Goal: Check status: Check status

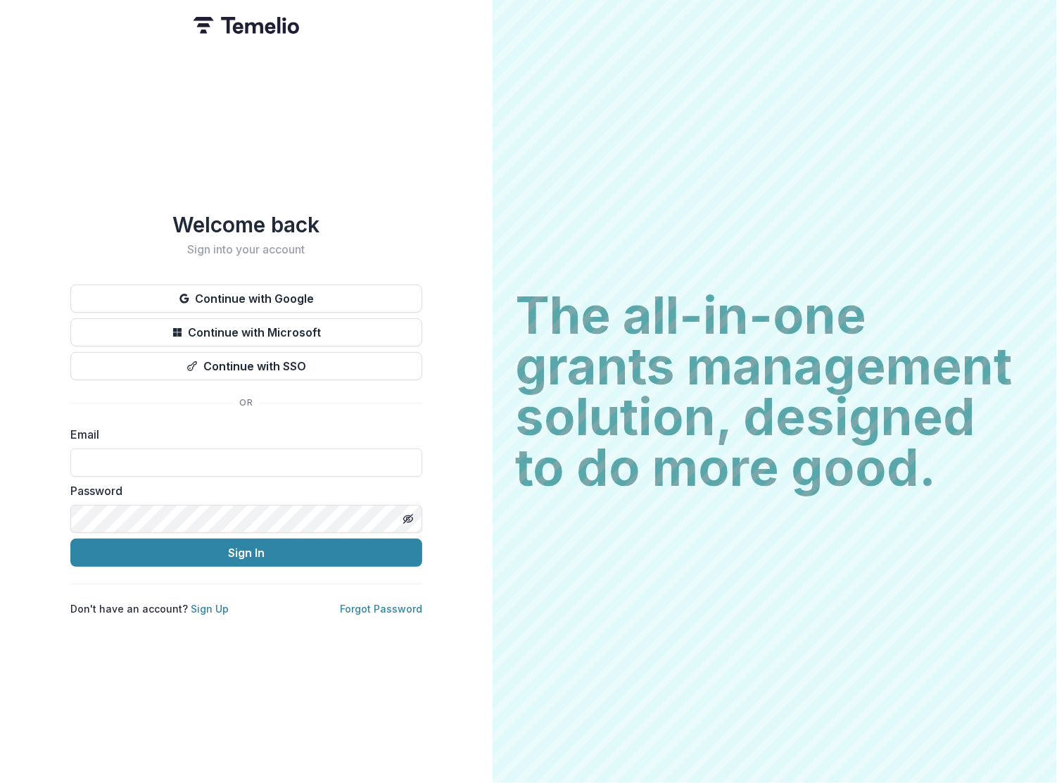
type input "**********"
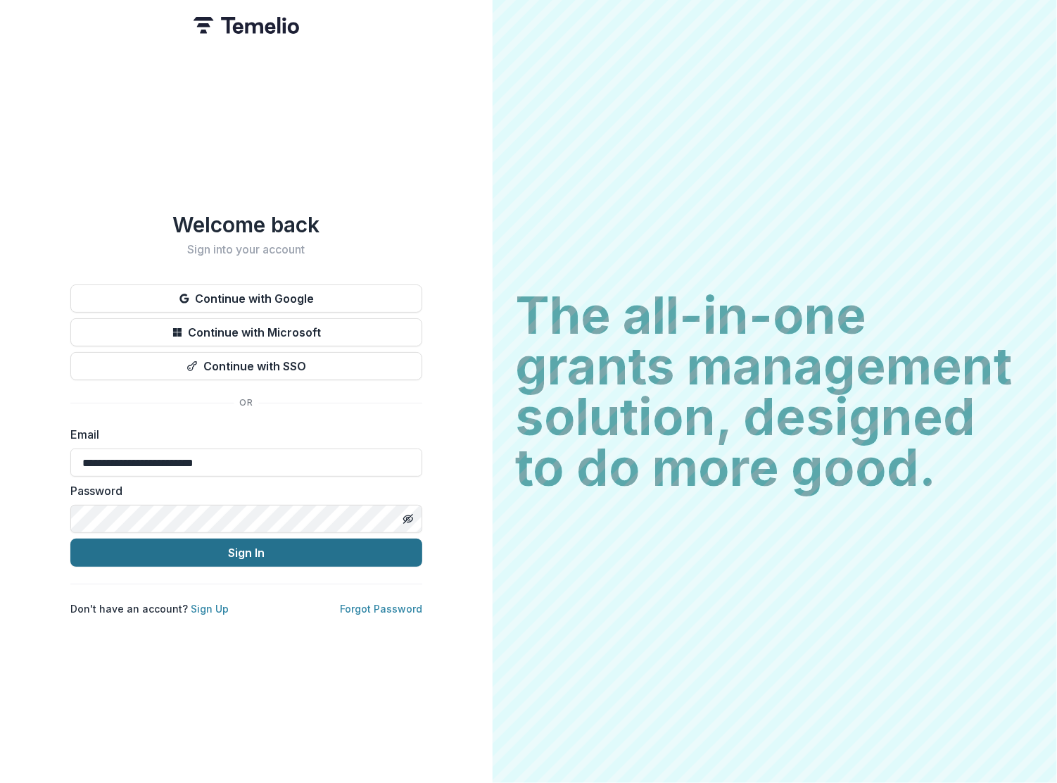
click at [242, 546] on button "Sign In" at bounding box center [246, 552] width 352 height 28
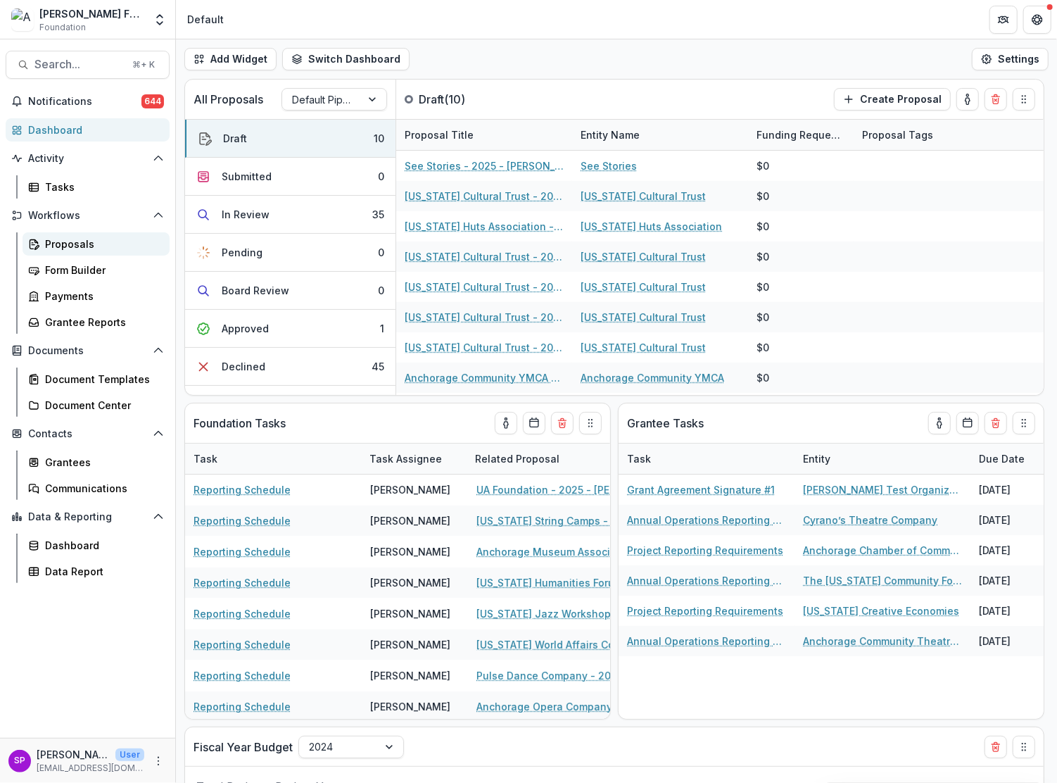
click at [51, 242] on div "Proposals" at bounding box center [101, 243] width 113 height 15
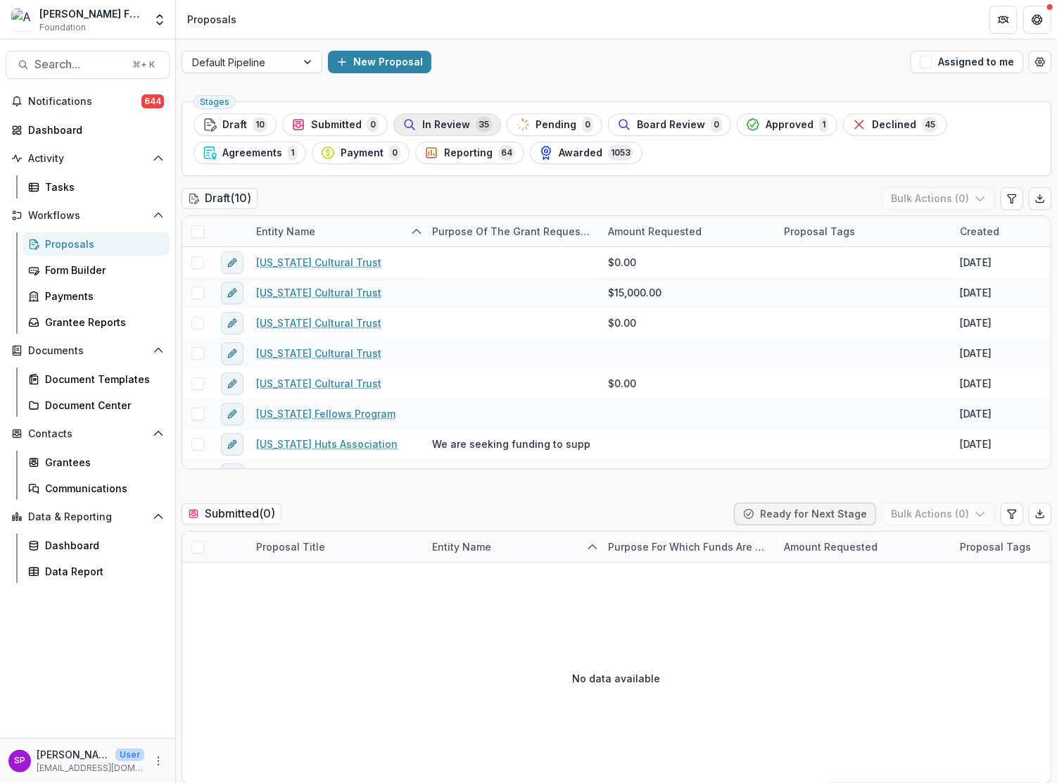
click at [461, 130] on div "In Review 35" at bounding box center [447, 124] width 89 height 15
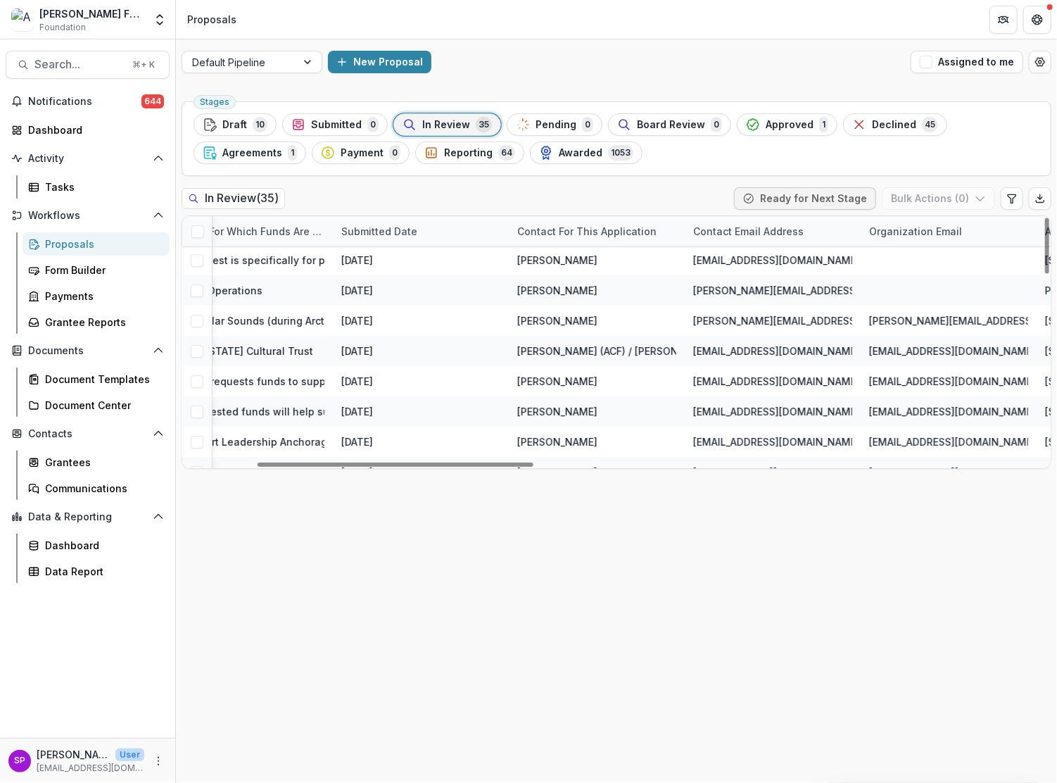
scroll to position [2, 0]
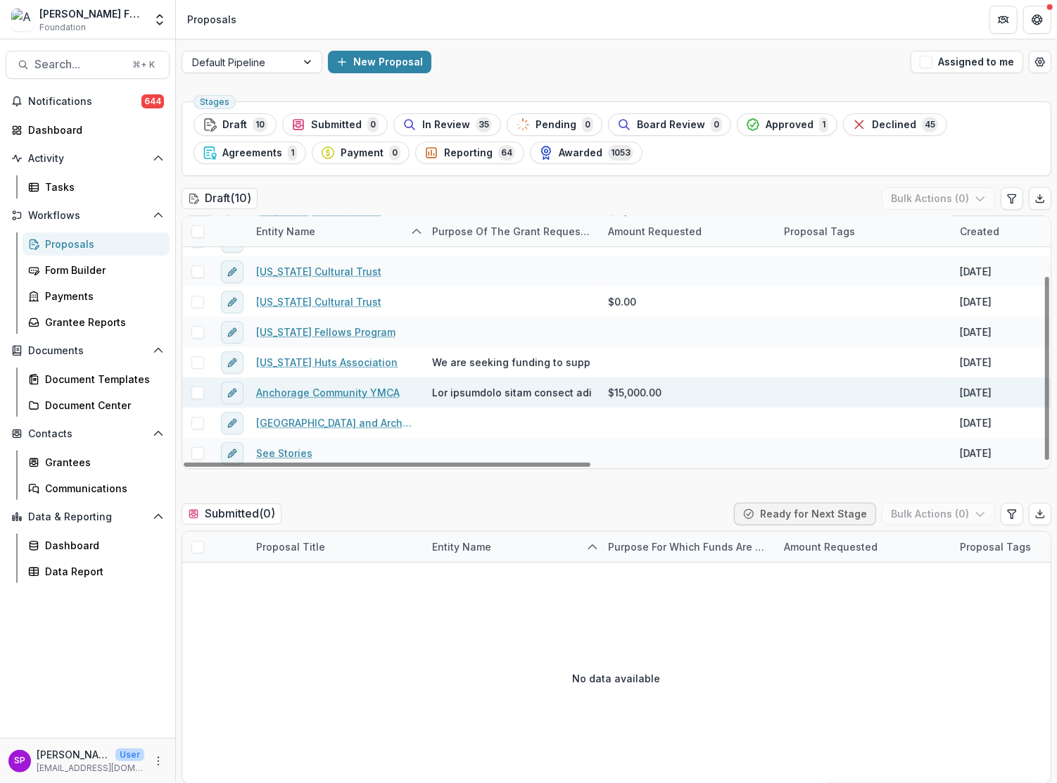
scroll to position [82, 4]
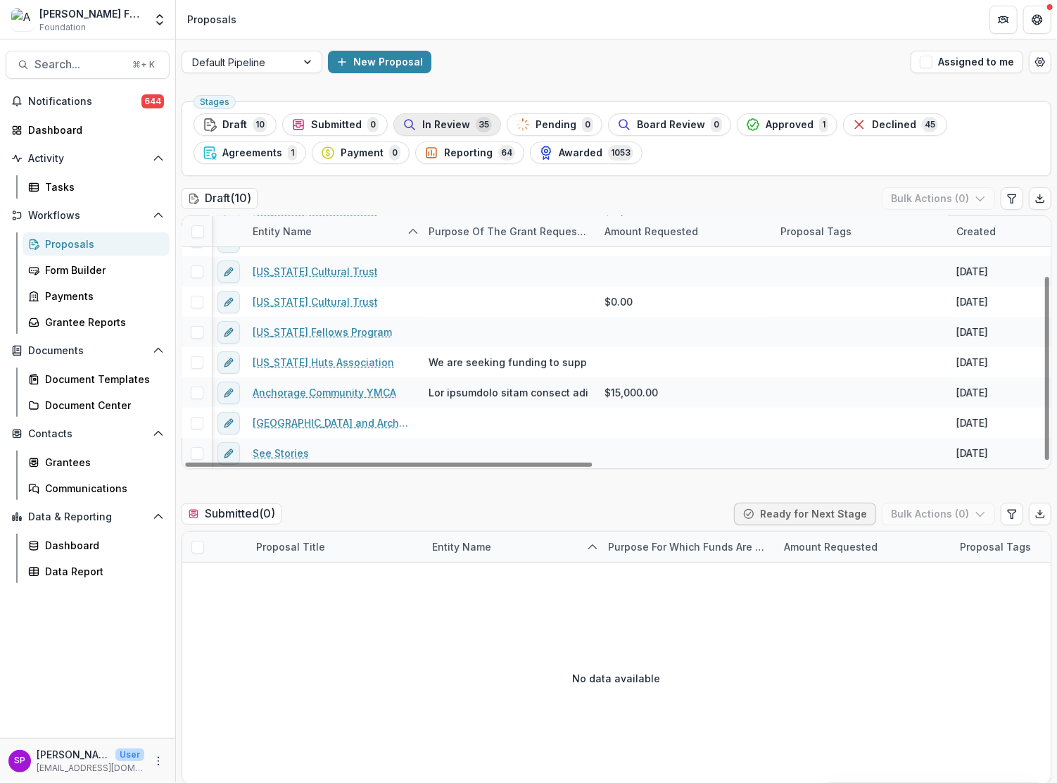
click at [447, 124] on span "In Review" at bounding box center [446, 125] width 48 height 12
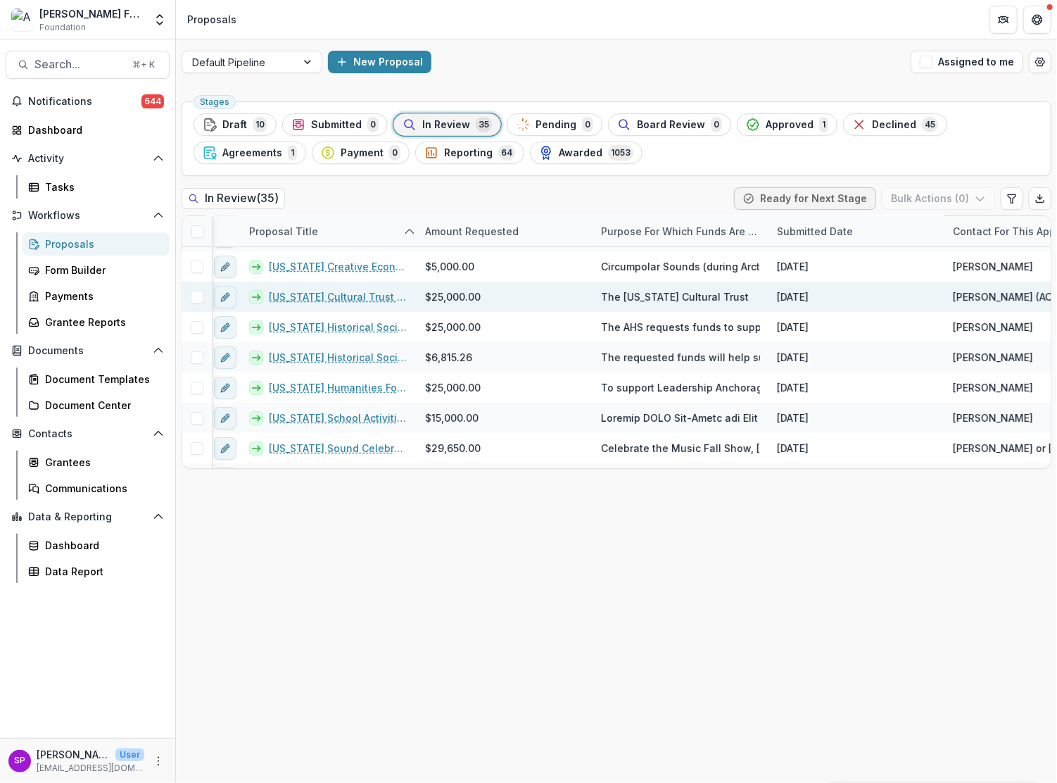
scroll to position [51, 7]
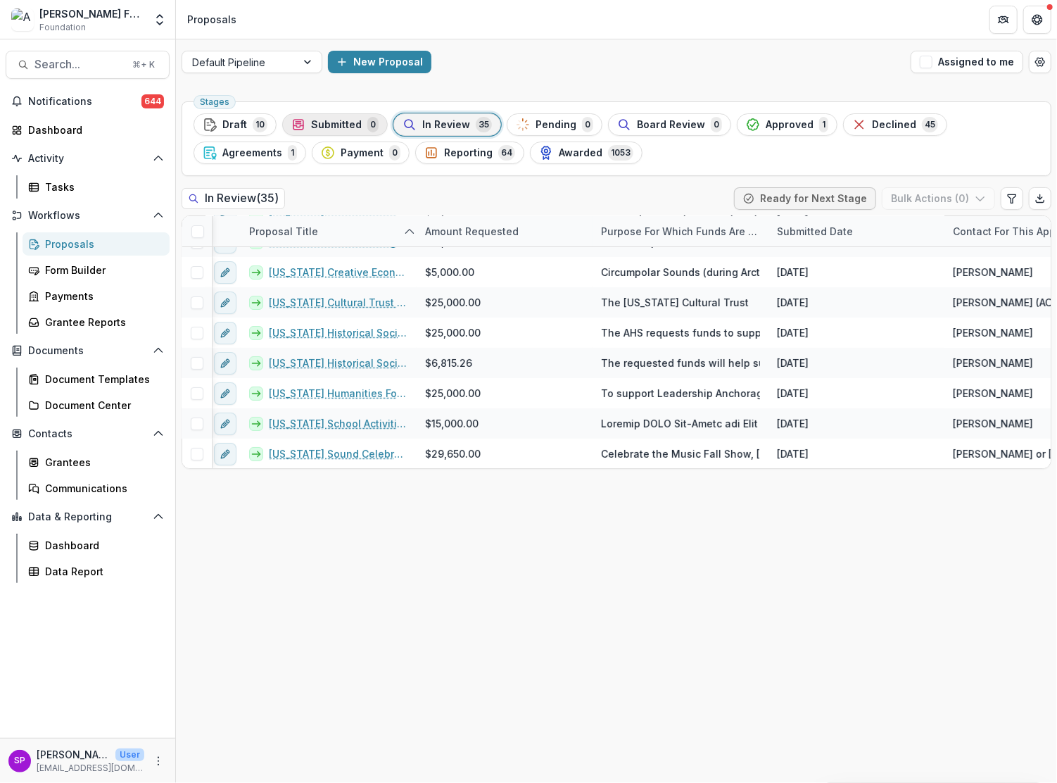
click at [329, 127] on span "Submitted" at bounding box center [336, 125] width 51 height 12
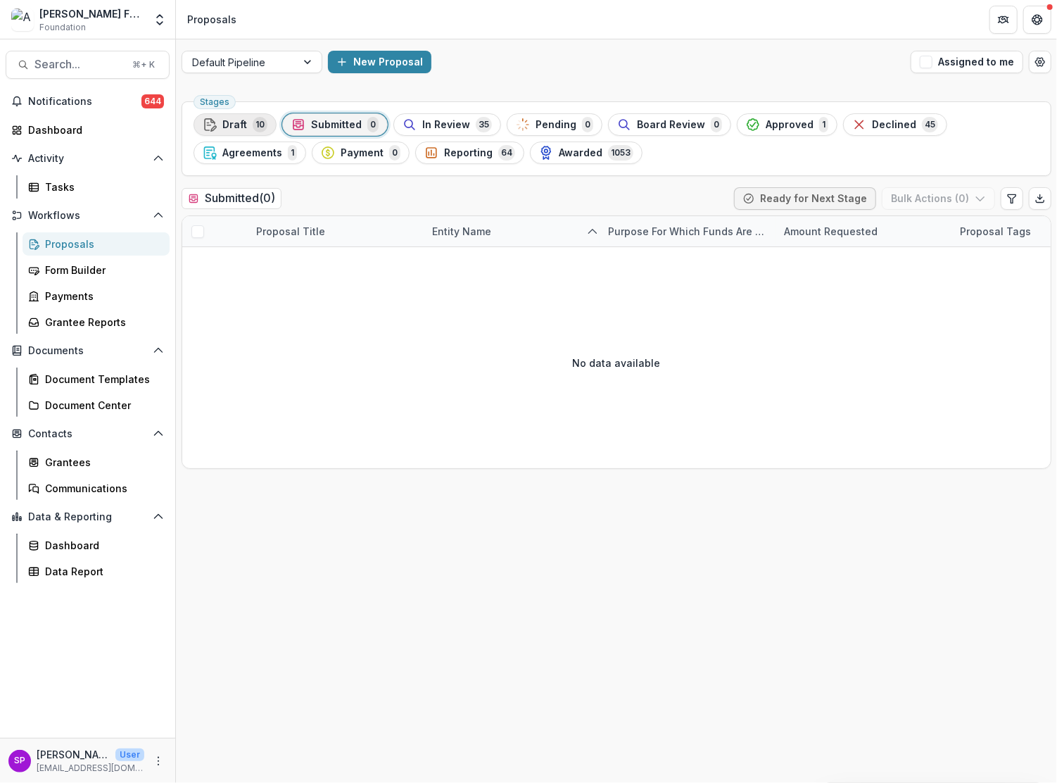
click at [246, 126] on div "Draft 10" at bounding box center [235, 124] width 65 height 15
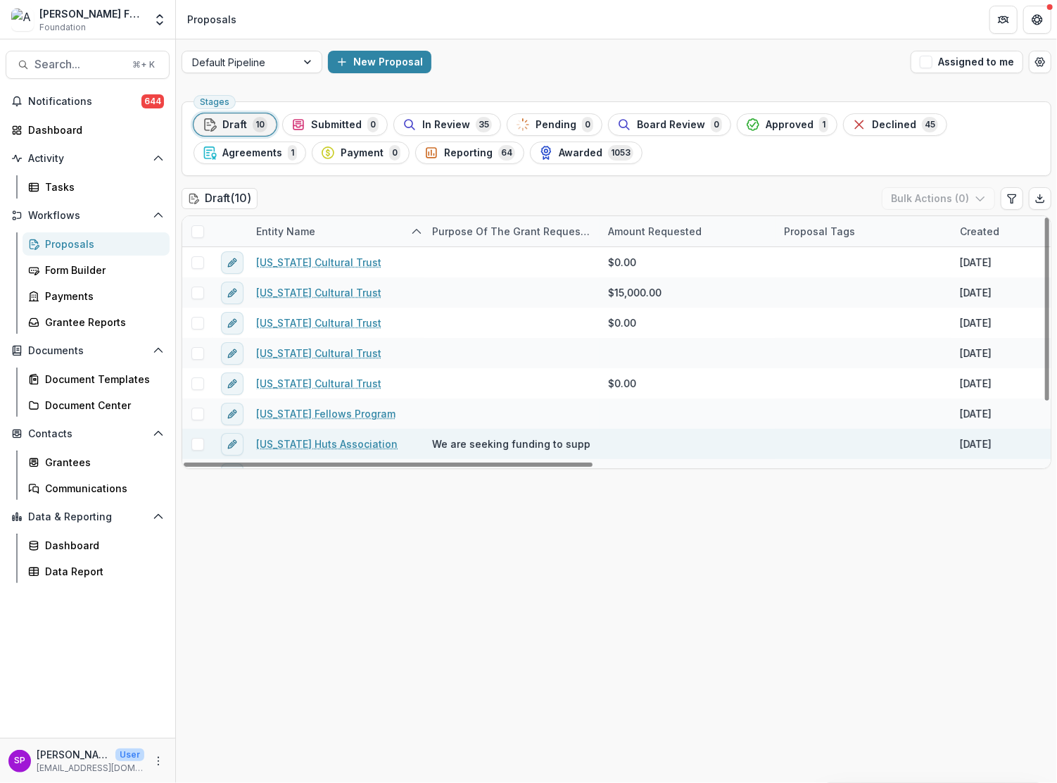
click at [325, 442] on link "[US_STATE] Huts Association" at bounding box center [326, 443] width 141 height 15
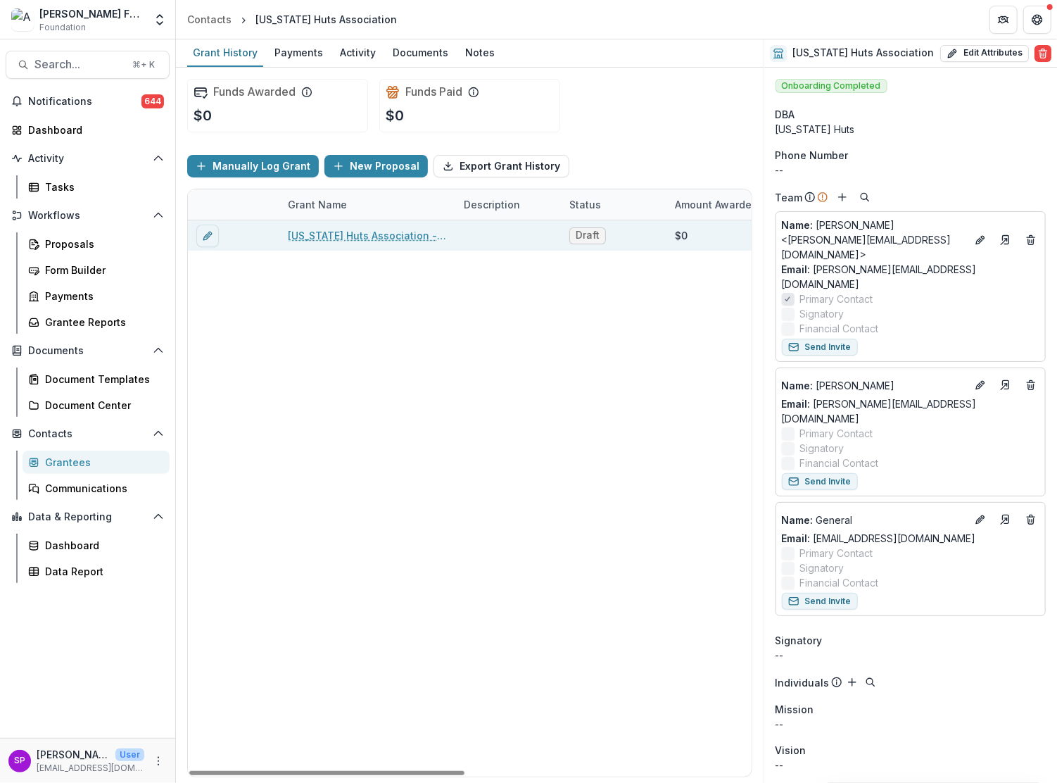
click at [383, 240] on link "[US_STATE] Huts Association - 2025 - [PERSON_NAME] Foundation Grant Application" at bounding box center [367, 235] width 159 height 15
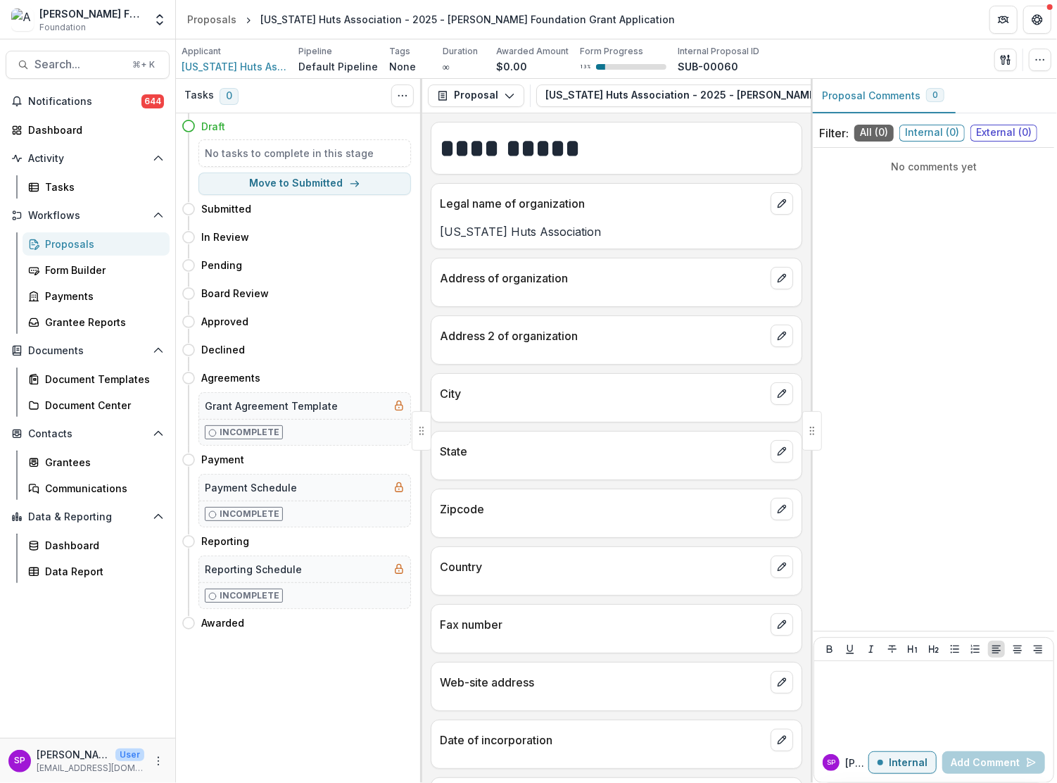
click at [57, 241] on div "Proposals" at bounding box center [101, 243] width 113 height 15
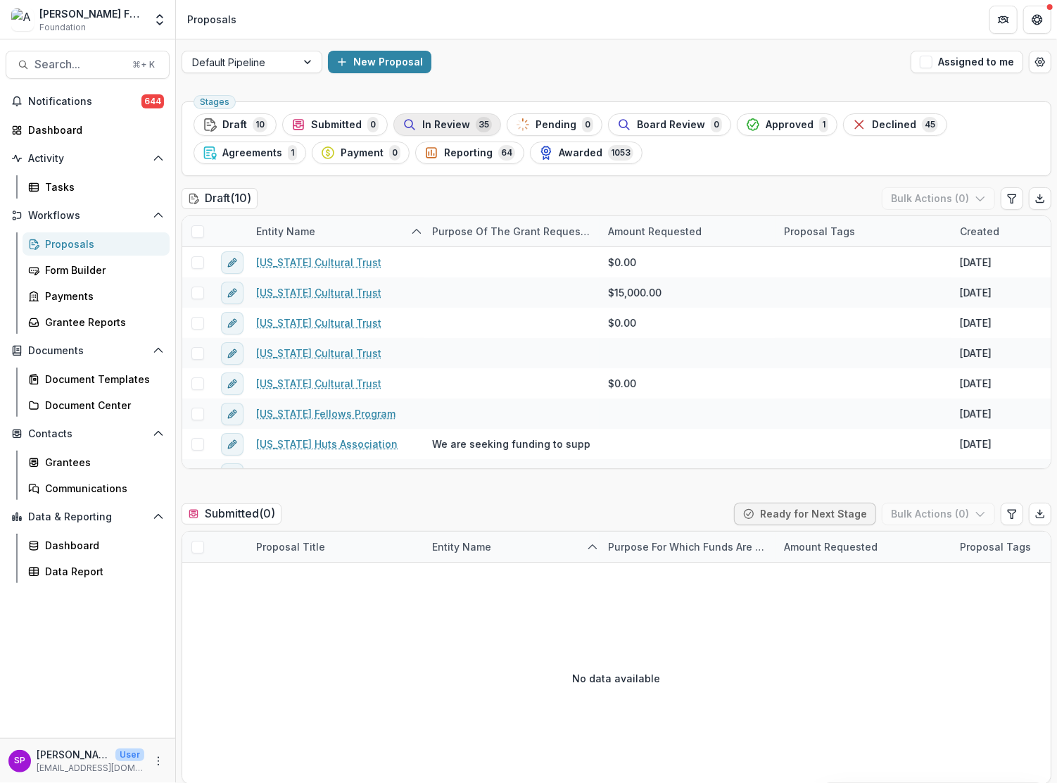
click at [438, 129] on span "In Review" at bounding box center [446, 125] width 48 height 12
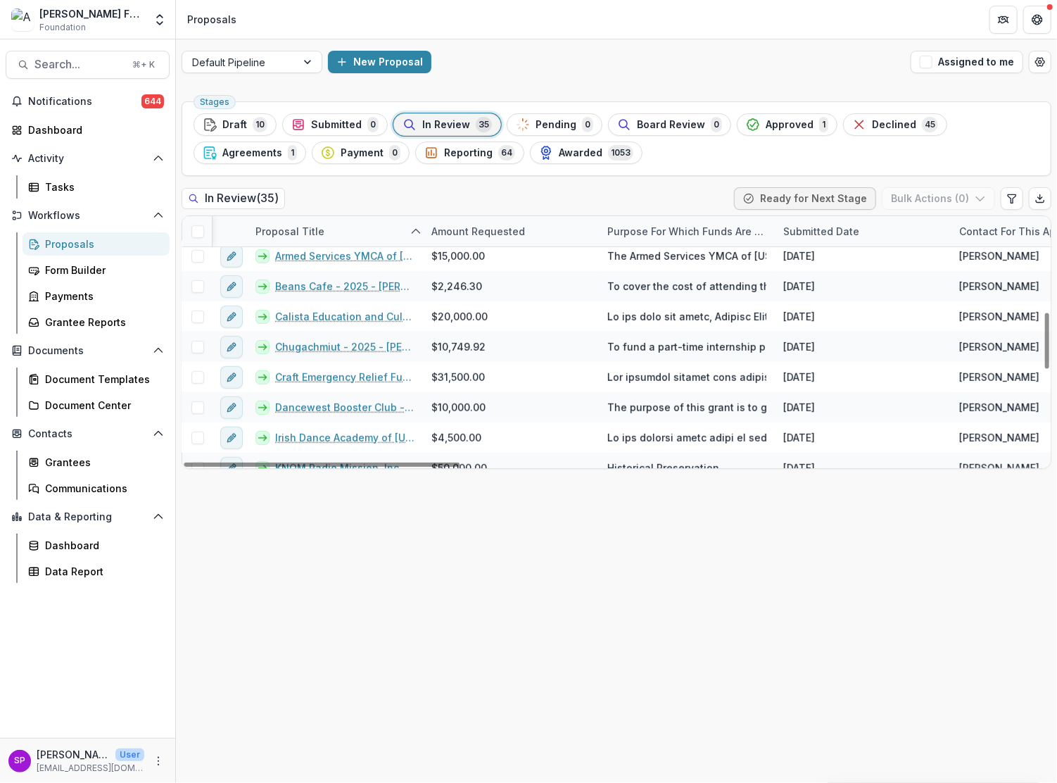
scroll to position [429, 1]
